Goal: Task Accomplishment & Management: Complete application form

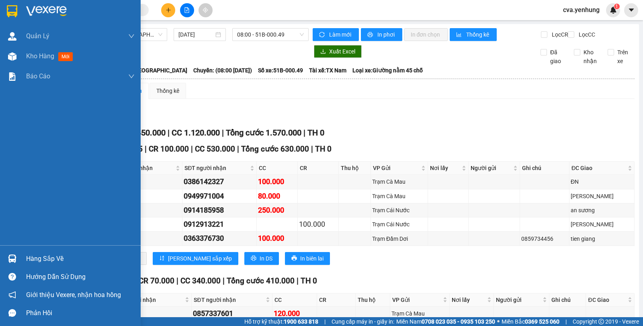
click at [17, 253] on div at bounding box center [12, 258] width 14 height 14
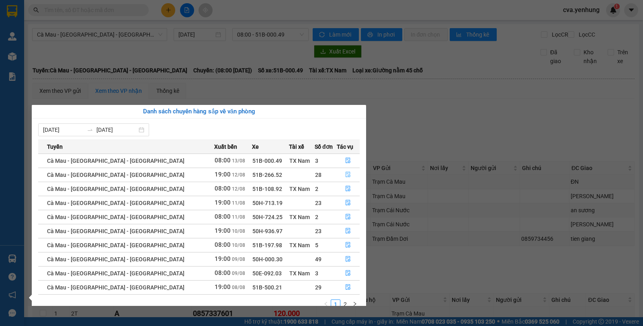
click at [346, 176] on icon "file-done" at bounding box center [348, 175] width 5 height 6
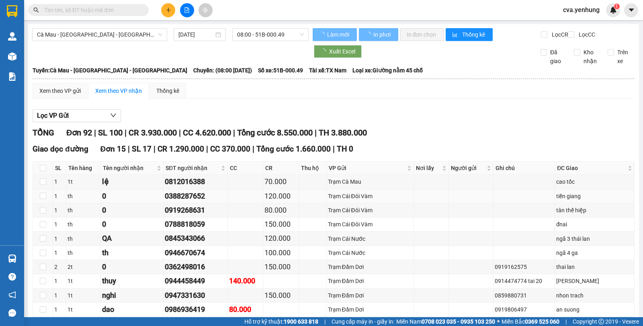
type input "[DATE]"
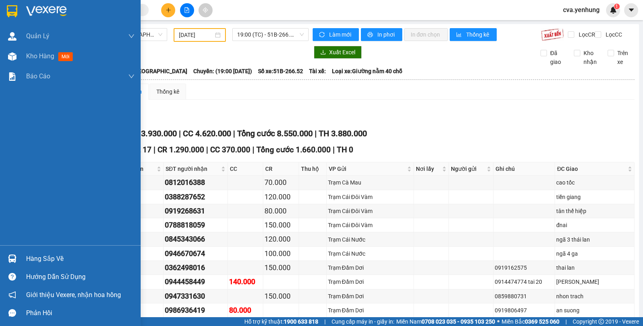
click at [15, 253] on img at bounding box center [12, 258] width 8 height 8
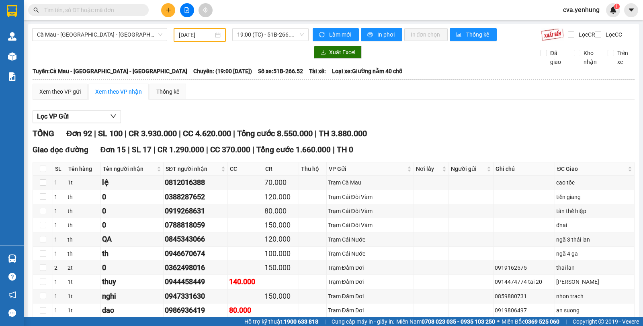
click at [391, 150] on section "Kết quả tìm kiếm ( 0 ) Bộ lọc No Data cva.yenhung 1 Quản Lý Quản lý khách hàng …" at bounding box center [321, 163] width 643 height 326
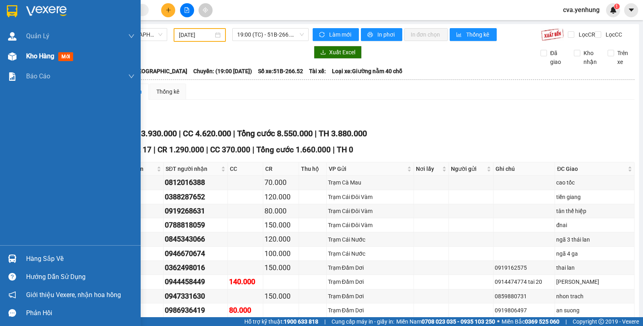
click at [14, 55] on img at bounding box center [12, 56] width 8 height 8
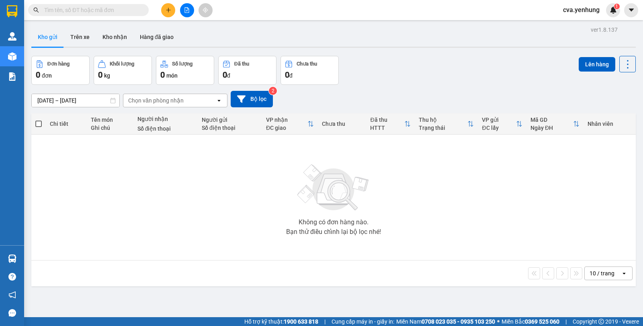
click at [211, 161] on div "Không có đơn hàng nào. Bạn thử điều chỉnh lại bộ lọc nhé!" at bounding box center [333, 197] width 596 height 120
click at [204, 153] on div "Không có đơn hàng nào. Bạn thử điều chỉnh lại bộ lọc nhé!" at bounding box center [333, 197] width 596 height 120
click at [165, 14] on button at bounding box center [168, 10] width 14 height 14
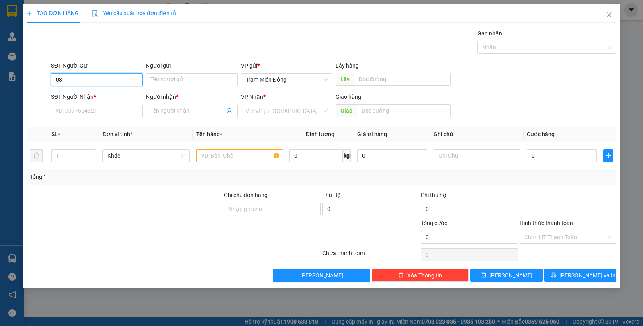
type input "0"
click at [95, 112] on input "SĐT Người Nhận *" at bounding box center [97, 110] width 92 height 13
type input "0833625447"
click at [165, 111] on input "Người nhận *" at bounding box center [188, 110] width 74 height 9
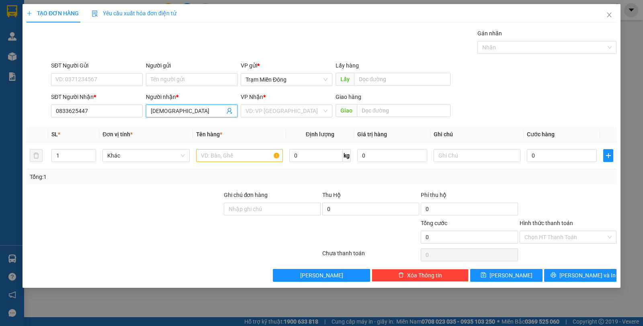
click at [165, 111] on input "[DEMOGRAPHIC_DATA]" at bounding box center [188, 110] width 74 height 9
type input "a"
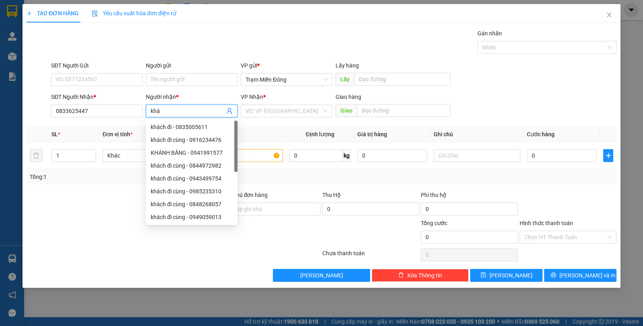
click at [167, 110] on input "khá" at bounding box center [188, 110] width 74 height 9
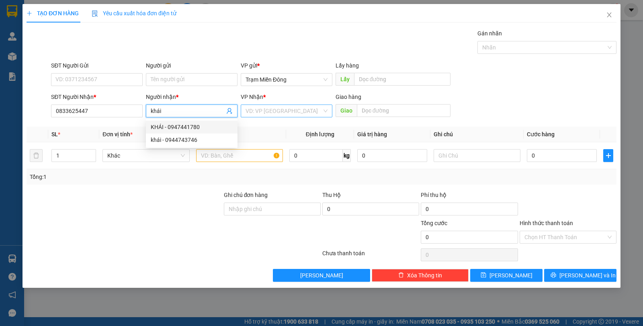
type input "khái"
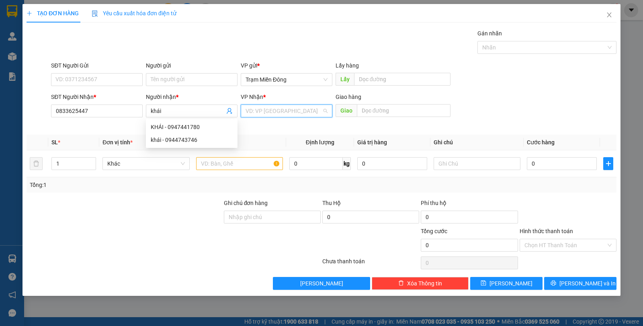
click at [267, 113] on input "search" at bounding box center [283, 111] width 76 height 12
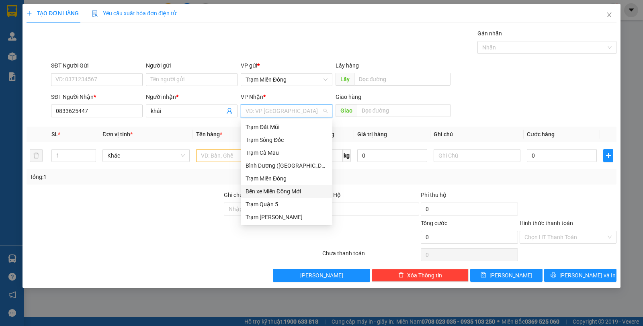
scroll to position [77, 0]
click at [279, 206] on div "Trạm Cái Nước" at bounding box center [286, 204] width 82 height 9
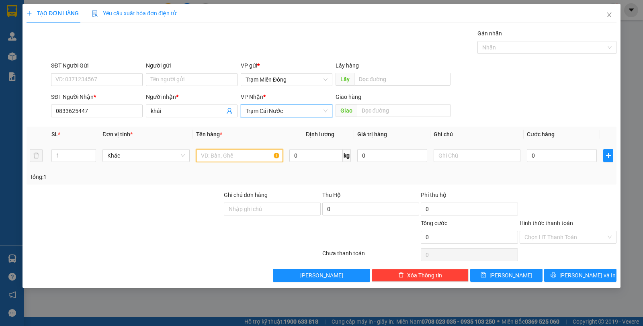
click at [229, 155] on input "text" at bounding box center [239, 155] width 87 height 13
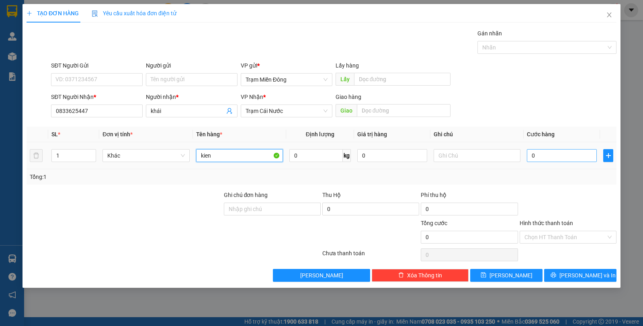
type input "kien"
click at [514, 157] on input "0" at bounding box center [561, 155] width 70 height 13
type input "001"
type input "1"
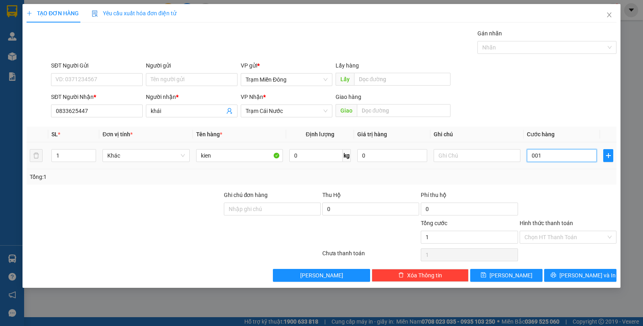
type input "0.010"
type input "10"
type input "00.100"
type input "100"
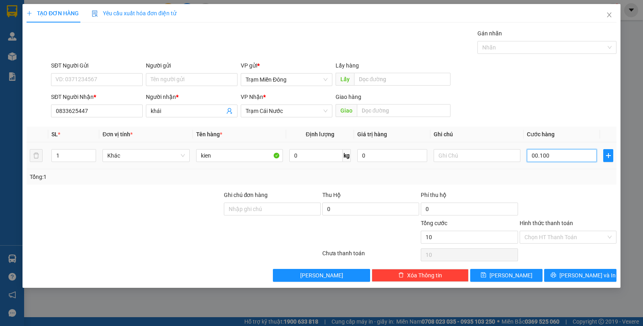
type input "100"
type input "0.001.000"
type input "1.000"
type input "000.010.000"
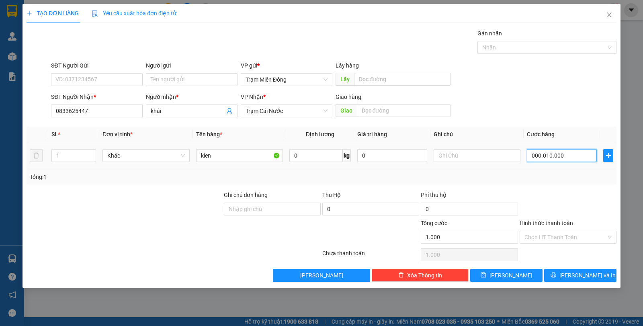
type input "10.000"
type input "00.000.100.000"
type input "100.000"
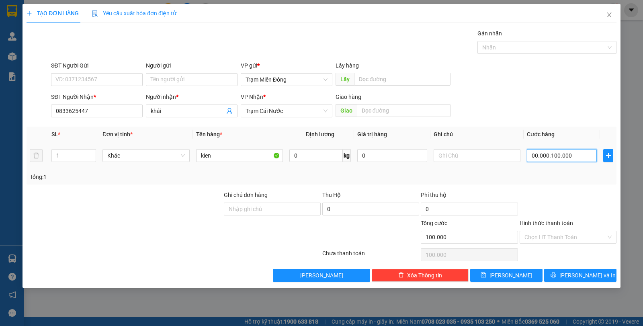
type input "00.100.000"
type input "100.000"
click at [514, 156] on input "00.100.000" at bounding box center [561, 155] width 70 height 13
click at [514, 155] on input "00.100.000" at bounding box center [561, 155] width 70 height 13
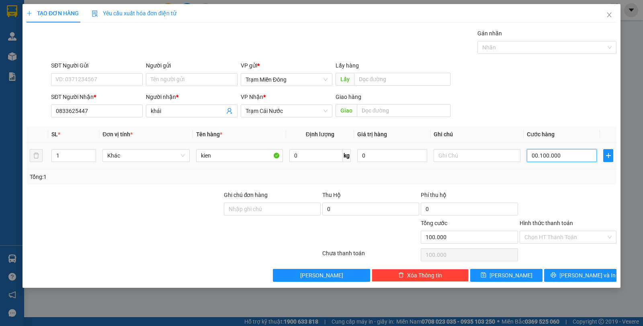
type input "0.010.000"
type input "10.000"
type input "001.000"
type input "1.000"
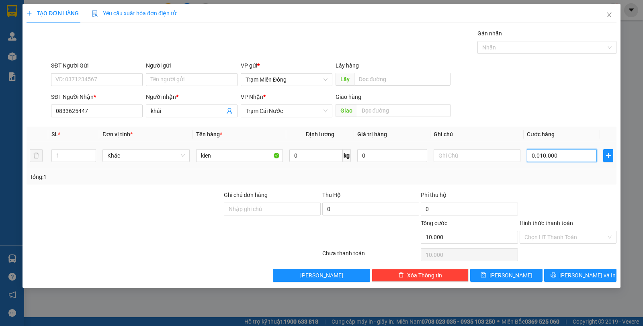
type input "1.000"
type input "00.100"
type input "100"
type input "0.010"
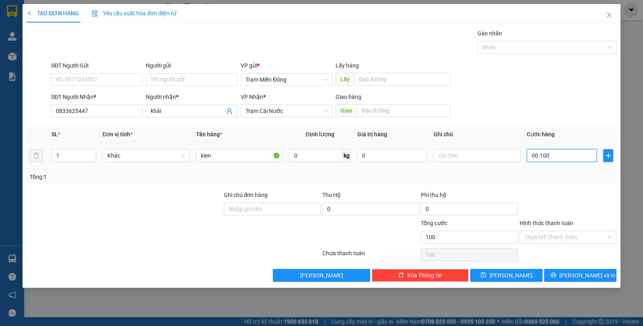
type input "10"
type input "001"
type input "1"
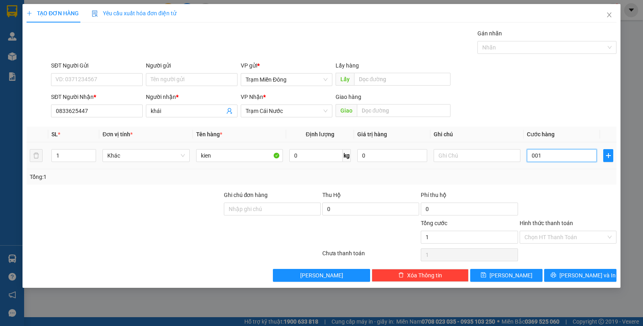
type input "00"
type input "0"
type input "001"
type input "1"
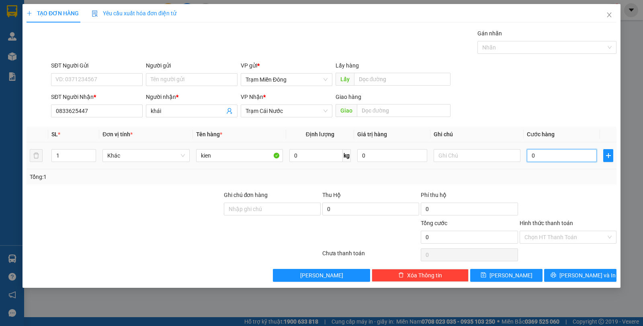
type input "1"
type input "00"
type input "0"
click at [514, 155] on input "0" at bounding box center [561, 155] width 70 height 13
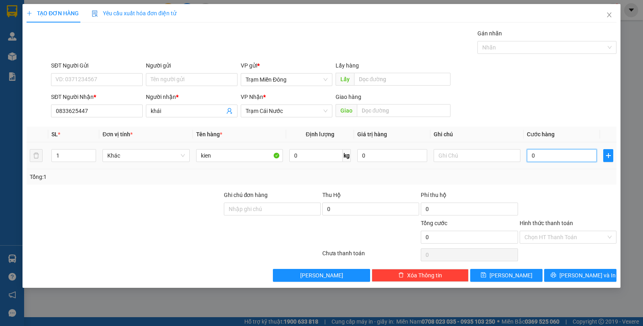
type input "001"
type input "1"
type input "0.010"
type input "10"
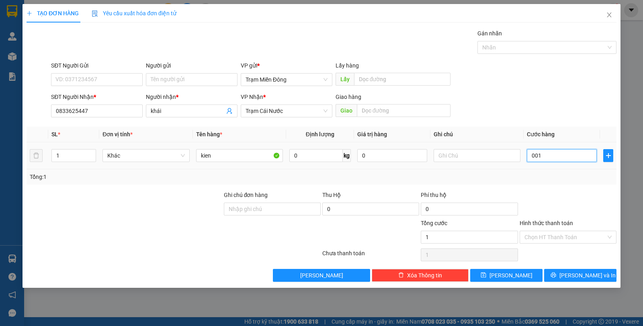
type input "10"
type input "00.100"
type input "100"
type input "0.001.000"
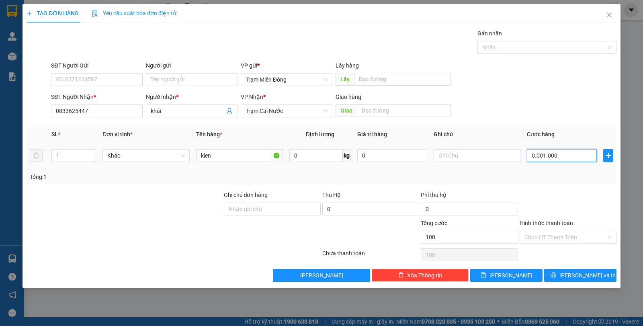
type input "1.000"
type input "000.010.000"
type input "10.000"
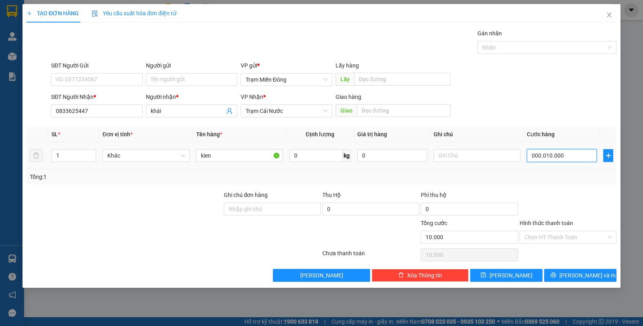
type input "00.000.100.000"
type input "100.000"
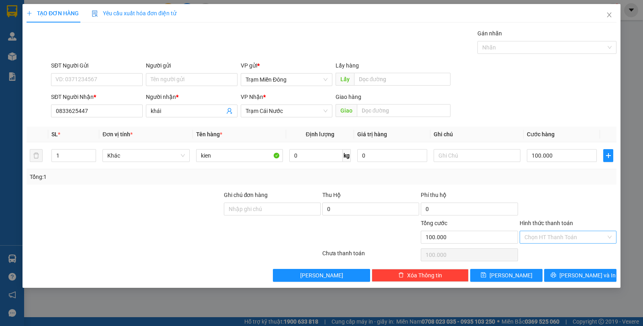
click at [514, 237] on input "Hình thức thanh toán" at bounding box center [565, 237] width 82 height 12
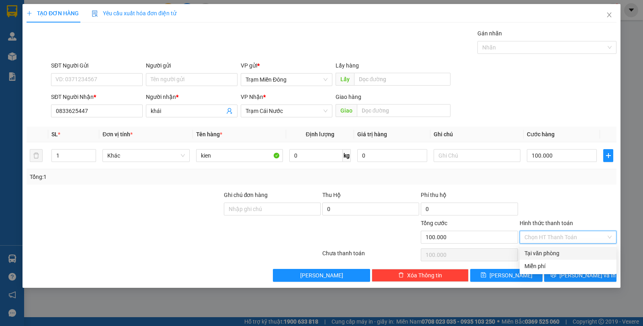
click at [514, 253] on div "Tại văn phòng" at bounding box center [567, 253] width 87 height 9
type input "0"
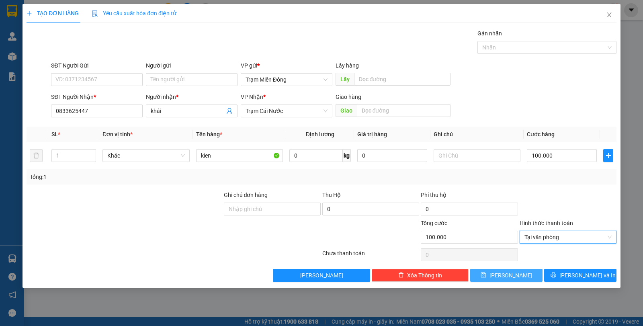
click at [514, 253] on button "[PERSON_NAME]" at bounding box center [506, 275] width 72 height 13
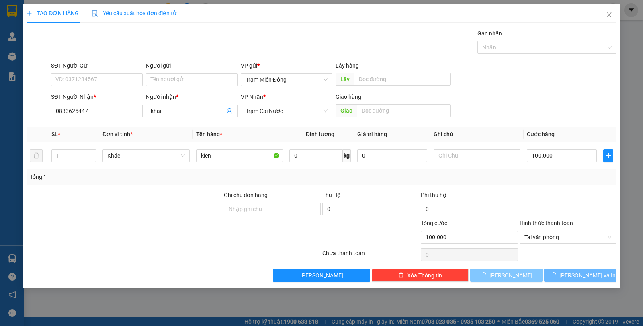
type input "0"
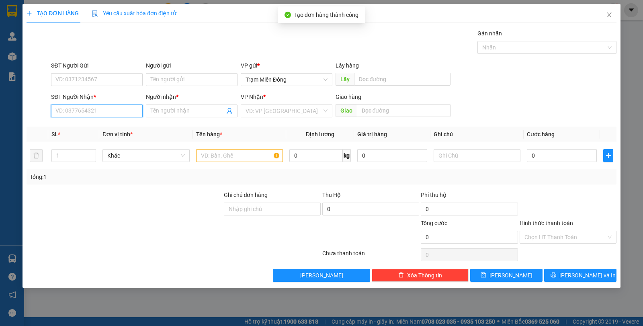
click at [135, 113] on input "SĐT Người Nhận *" at bounding box center [97, 110] width 92 height 13
click at [105, 131] on div "0948222877 - CÓ" at bounding box center [97, 126] width 82 height 9
type input "0948222877"
type input "CÓ"
type input "60.000"
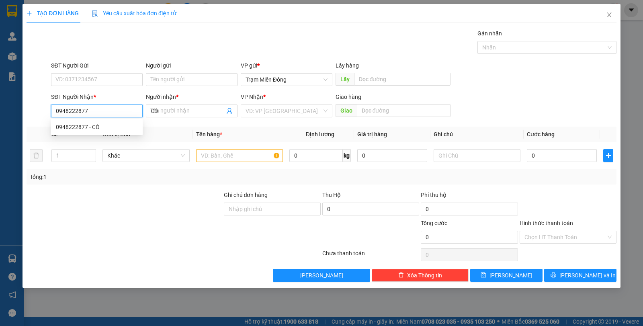
type input "60.000"
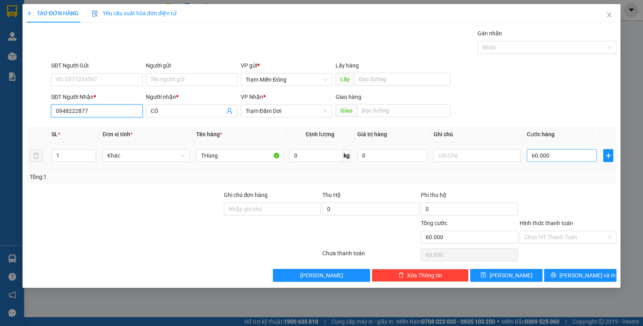
type input "0948222877"
click at [514, 154] on input "60.000" at bounding box center [561, 155] width 70 height 13
type input "0"
type input "008/"
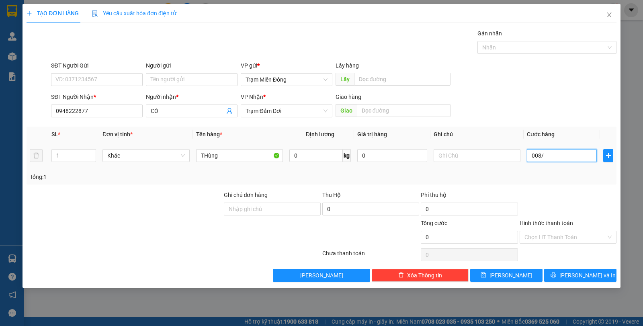
type input "0"
type input "008"
type input "0"
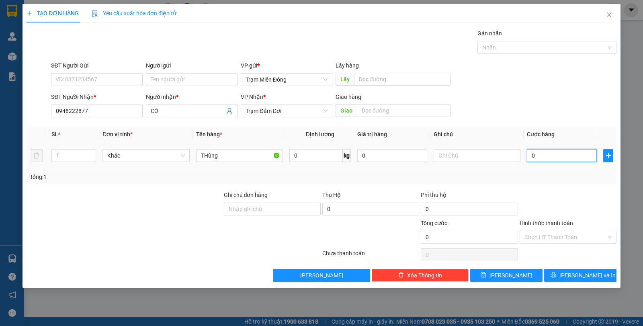
type input "0"
type input "8"
type input "008"
type input "80"
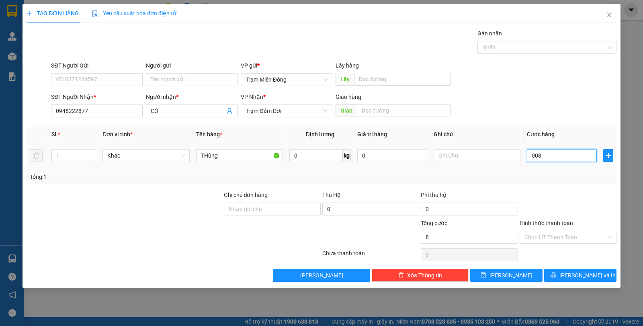
type input "80"
type input "0.080"
type input "800"
type input "00.800"
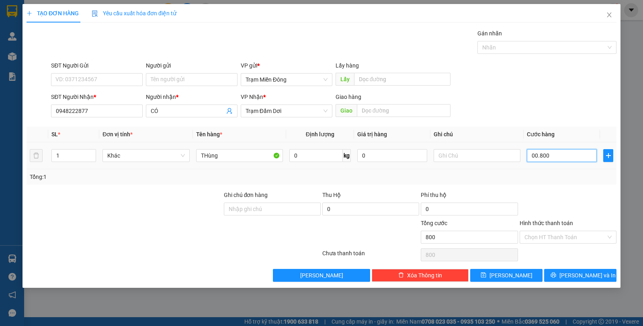
type input "8.000"
type input "0.008.000"
type input "80.000"
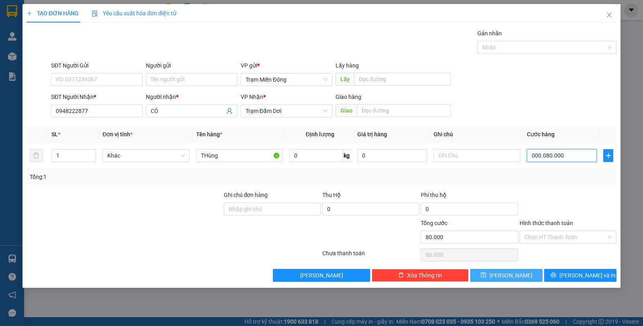
type input "0.080.000"
type input "80.000"
click at [514, 253] on button "[PERSON_NAME]" at bounding box center [506, 275] width 72 height 13
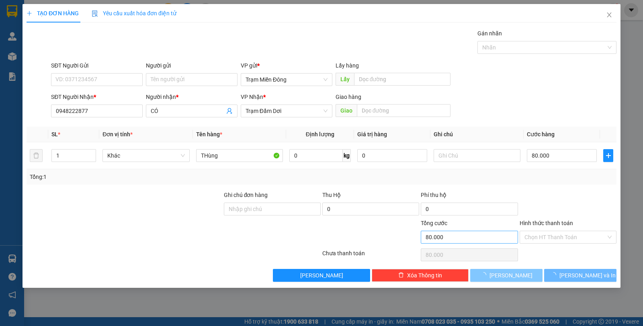
type input "0"
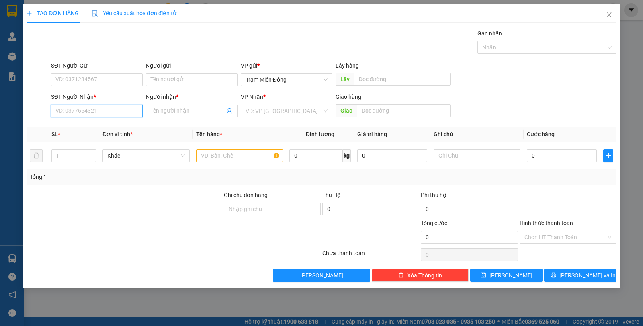
click at [82, 107] on input "SĐT Người Nhận *" at bounding box center [97, 110] width 92 height 13
type input "0943260270"
click at [176, 112] on input "Người nhận *" at bounding box center [188, 110] width 74 height 9
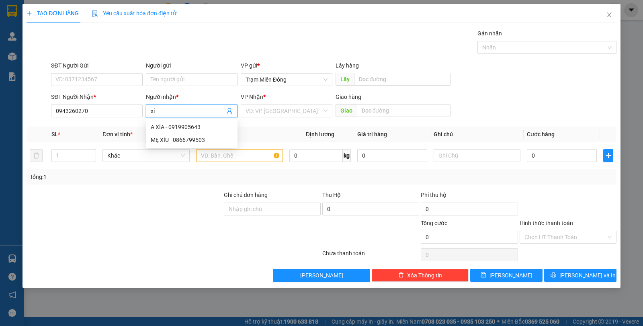
click at [176, 112] on input "xí" at bounding box center [188, 110] width 74 height 9
type input "xíu"
click at [280, 112] on input "search" at bounding box center [283, 111] width 76 height 12
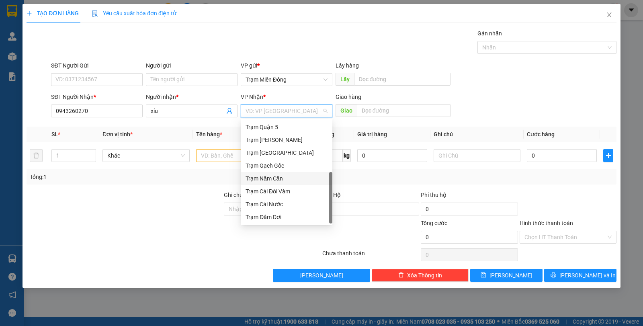
click at [282, 174] on div "Trạm Năm Căn" at bounding box center [286, 178] width 82 height 9
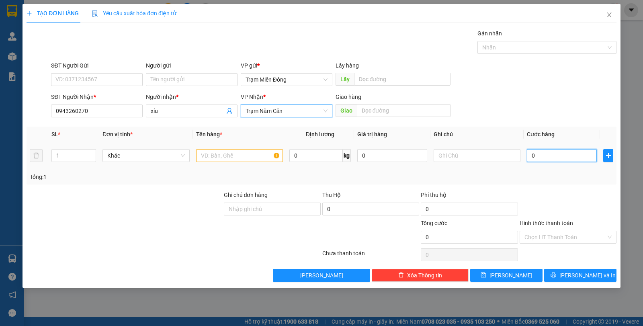
click at [514, 160] on input "0" at bounding box center [561, 155] width 70 height 13
type input "0"
type input "6"
type input "006"
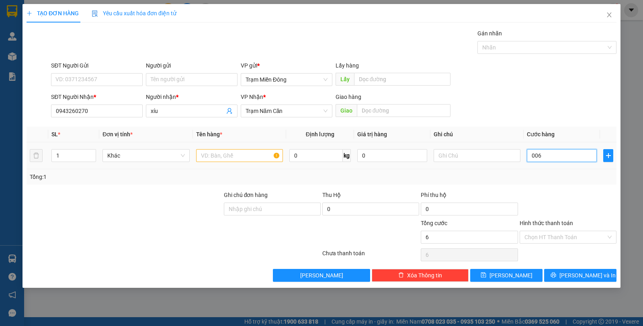
type input "60"
type input "0.060"
type input "600"
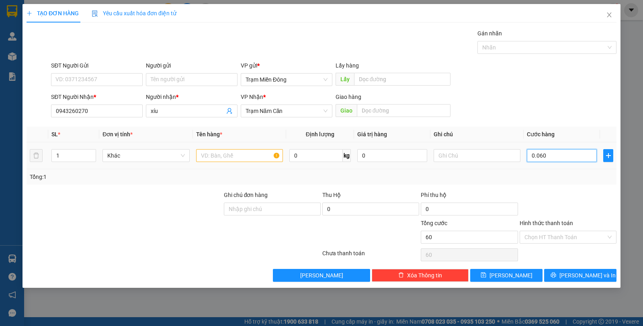
type input "00.600"
type input "6.000"
type input "0.006.000"
type input "60.000"
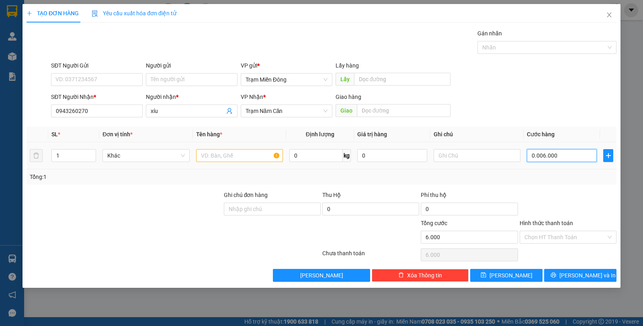
type input "60.000"
type input "0.060.000"
type input "60.000"
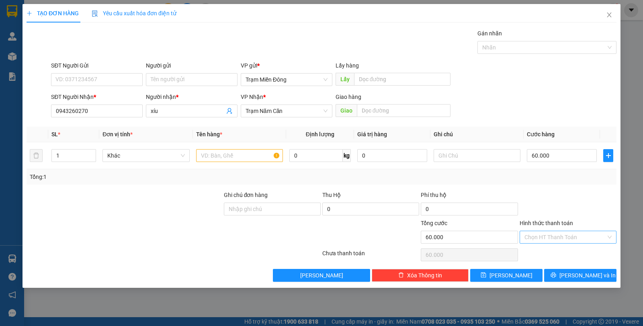
click at [514, 240] on input "Hình thức thanh toán" at bounding box center [565, 237] width 82 height 12
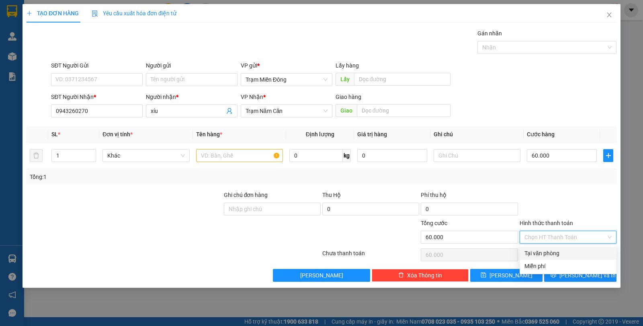
click at [514, 251] on div "Tại văn phòng" at bounding box center [567, 253] width 87 height 9
type input "0"
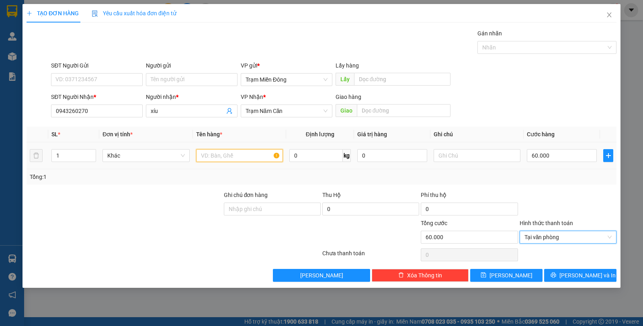
click at [225, 154] on input "text" at bounding box center [239, 155] width 87 height 13
type input "k"
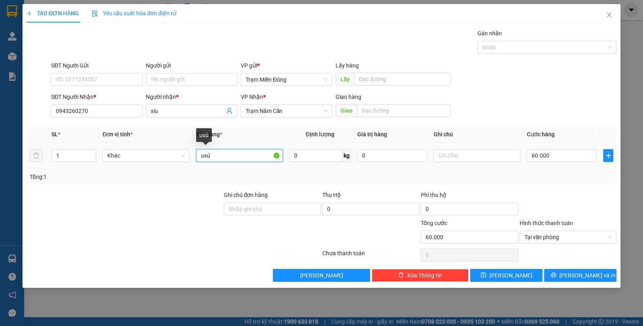
click at [222, 157] on input "usú" at bounding box center [239, 155] width 87 height 13
type input "u"
click at [223, 157] on input "thù" at bounding box center [239, 155] width 87 height 13
type input "thùng"
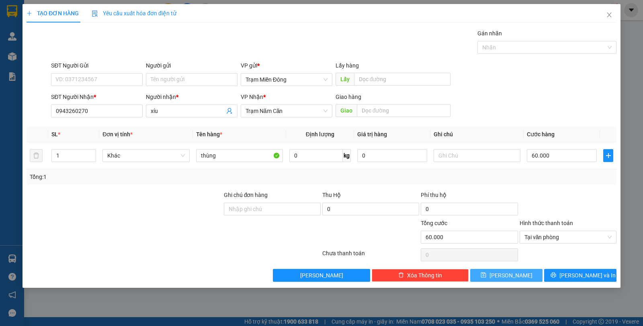
click at [514, 253] on button "[PERSON_NAME]" at bounding box center [506, 275] width 72 height 13
type input "0"
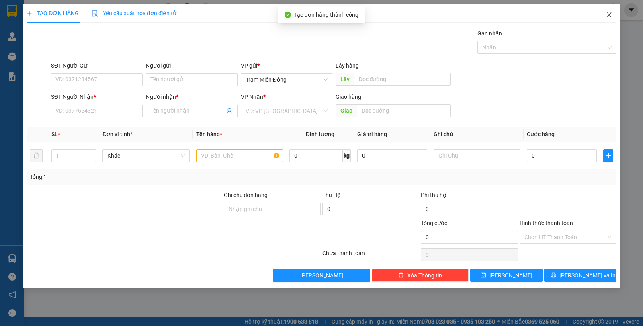
drag, startPoint x: 609, startPoint y: 15, endPoint x: 583, endPoint y: 18, distance: 26.6
click at [514, 15] on icon "close" at bounding box center [609, 15] width 6 height 6
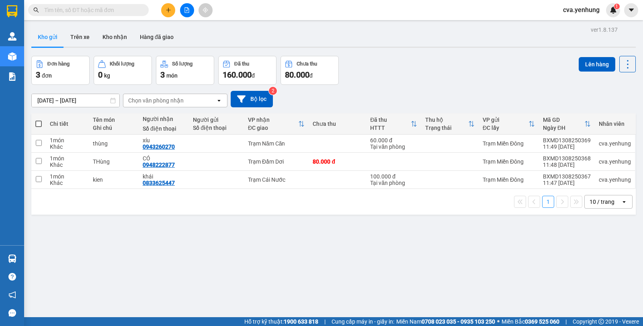
click at [363, 93] on div "[DATE] – [DATE] Press the down arrow key to interact with the calendar and sele…" at bounding box center [333, 99] width 604 height 16
click at [376, 88] on div "[DATE] – [DATE] Press the down arrow key to interact with the calendar and sele…" at bounding box center [333, 99] width 604 height 29
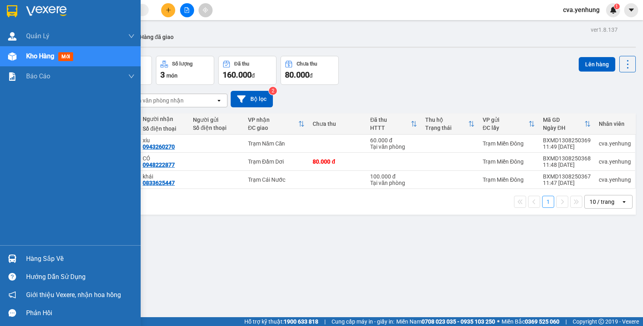
click at [60, 253] on div "Hàng sắp về" at bounding box center [80, 259] width 108 height 12
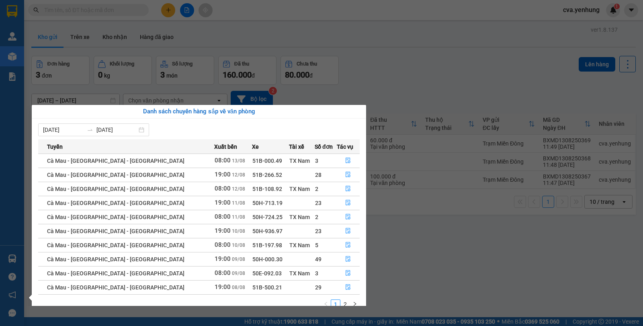
click at [394, 90] on section "Kết quả tìm kiếm ( 0 ) Bộ lọc No Data cva.yenhung 1 Quản Lý Quản lý khách hàng …" at bounding box center [321, 163] width 643 height 326
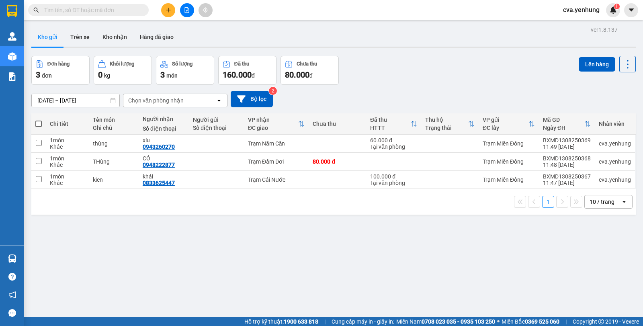
click at [269, 249] on div "ver 1.8.137 Kho gửi Trên xe Kho nhận Hàng đã giao Đơn hàng 3 đơn Khối lượng 0 k…" at bounding box center [333, 187] width 610 height 326
